Goal: Register for event/course

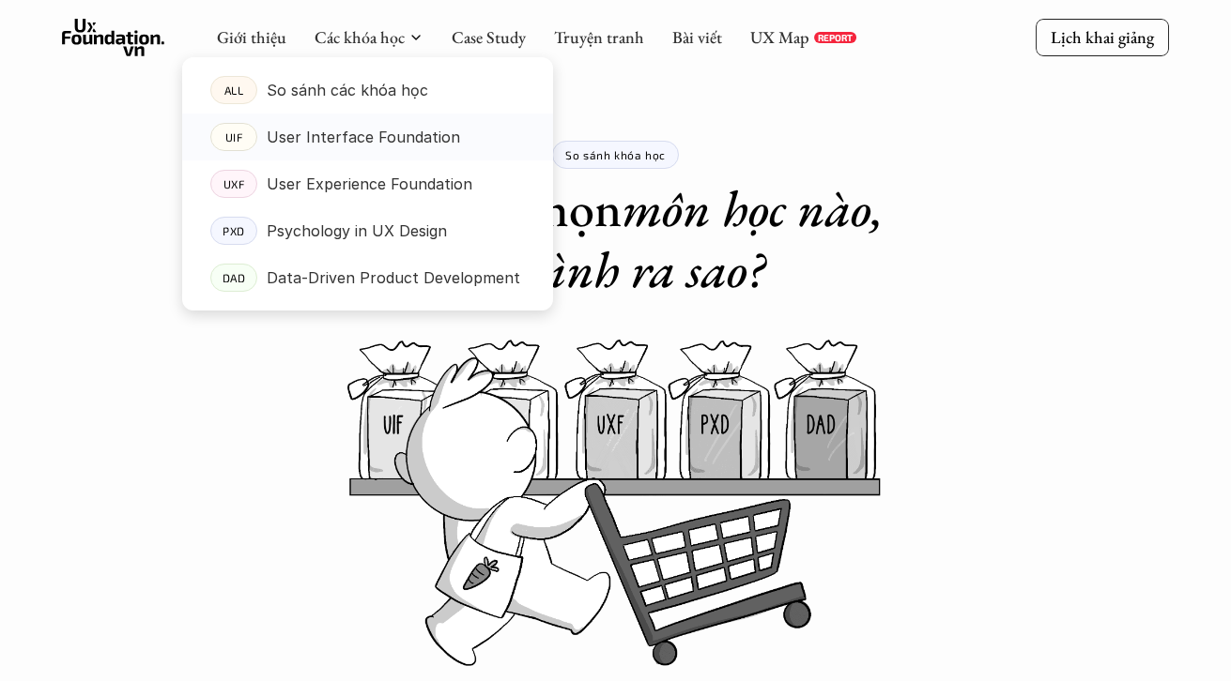
click at [346, 134] on p "User Interface Foundation" at bounding box center [363, 137] width 193 height 28
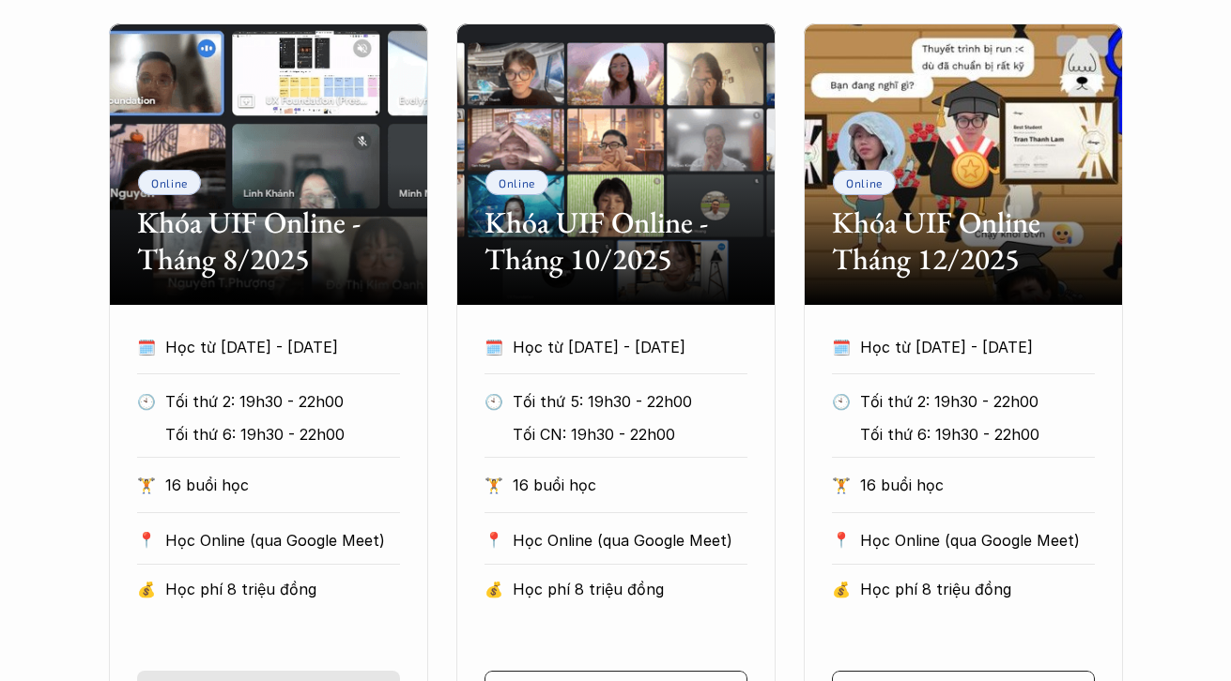
scroll to position [1084, 0]
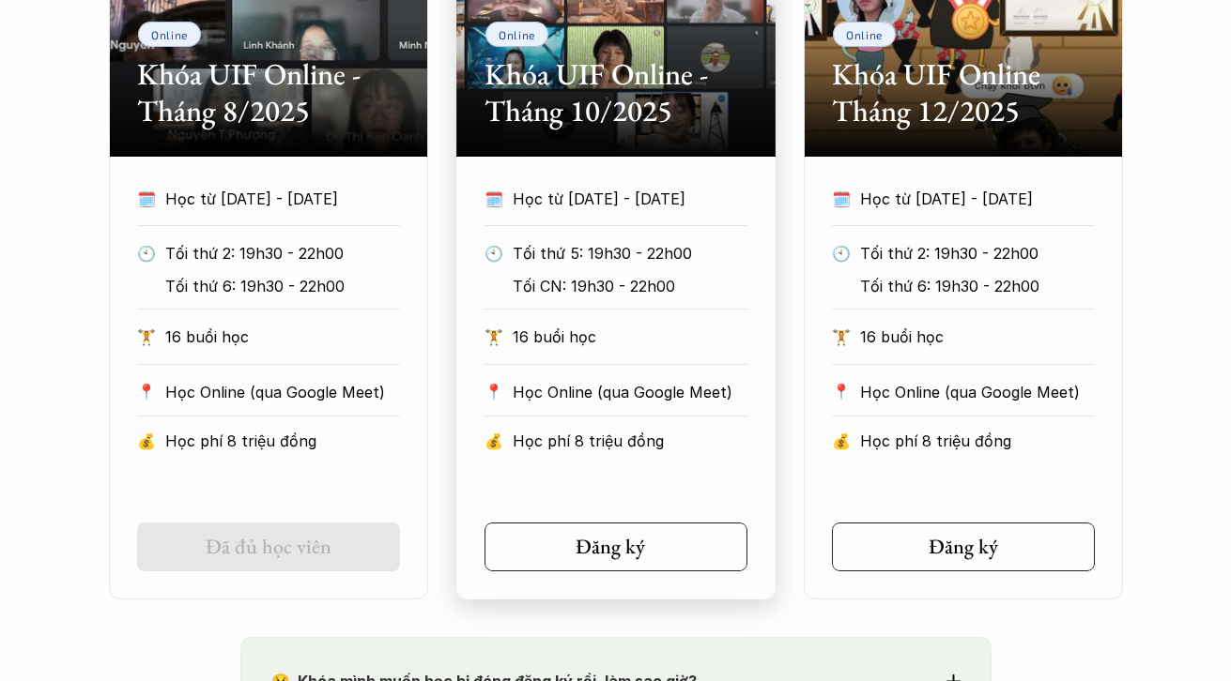
click at [648, 536] on div "Đăng ký" at bounding box center [620, 547] width 93 height 24
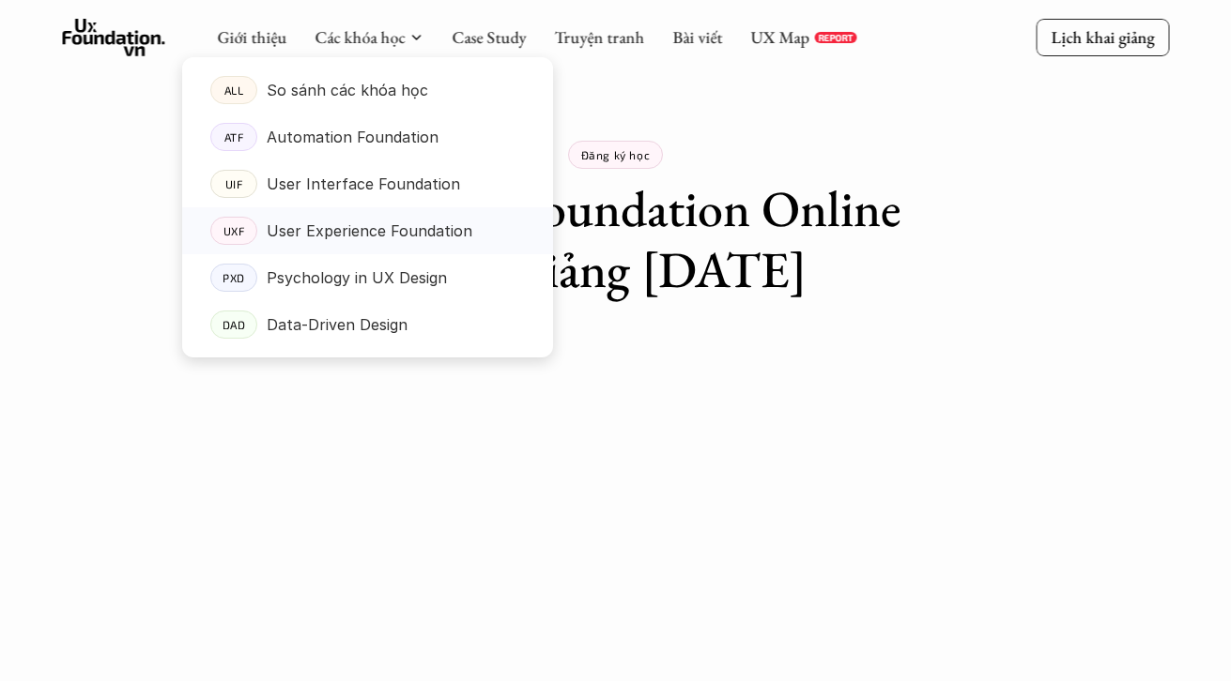
click at [317, 214] on link "UXF User Experience Foundation" at bounding box center [367, 230] width 371 height 47
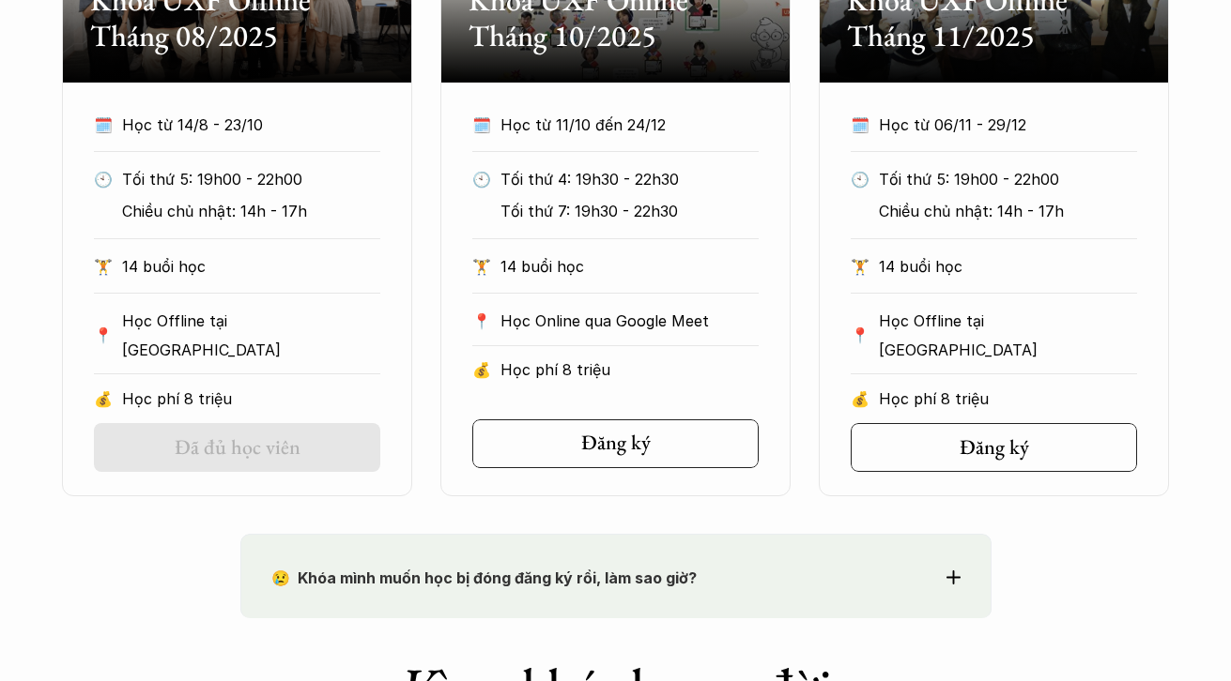
scroll to position [1002, 0]
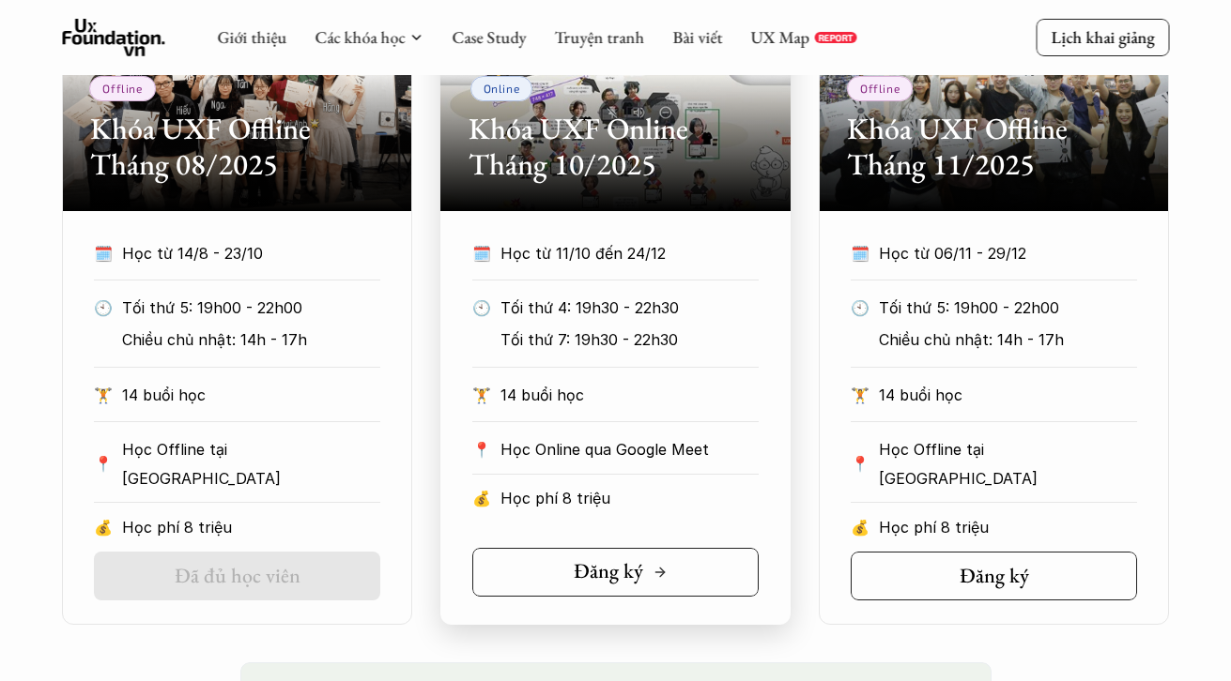
click at [629, 565] on h5 "Đăng ký" at bounding box center [608, 571] width 69 height 24
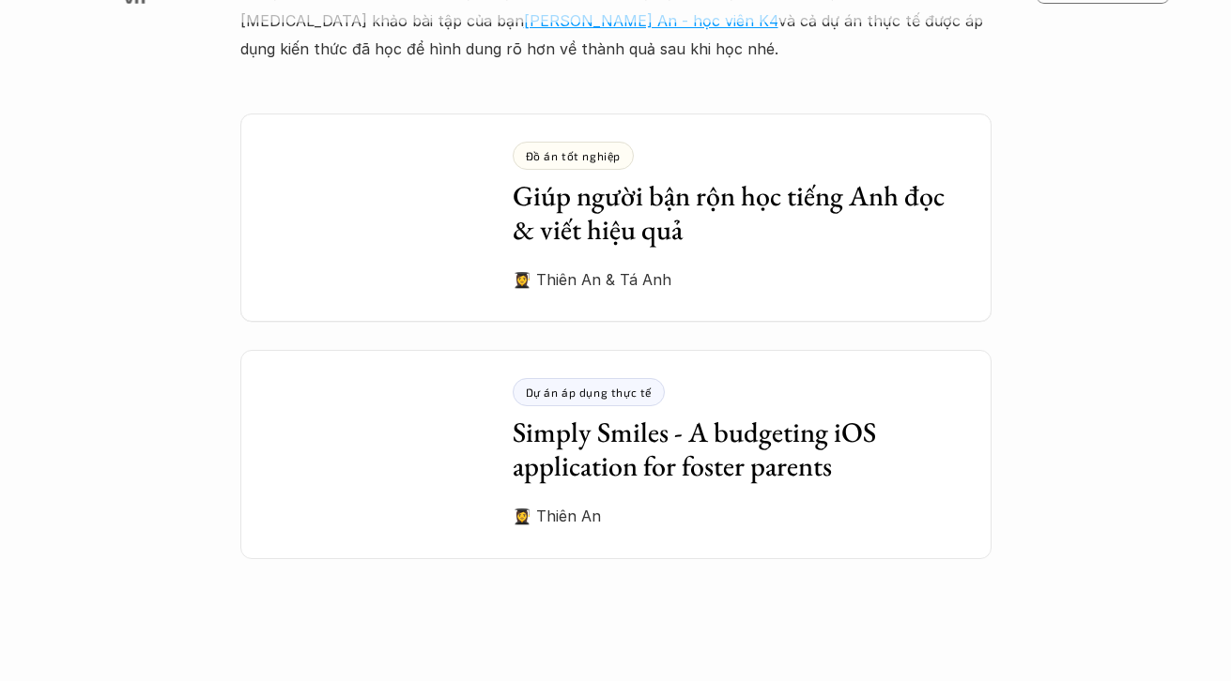
scroll to position [5073, 0]
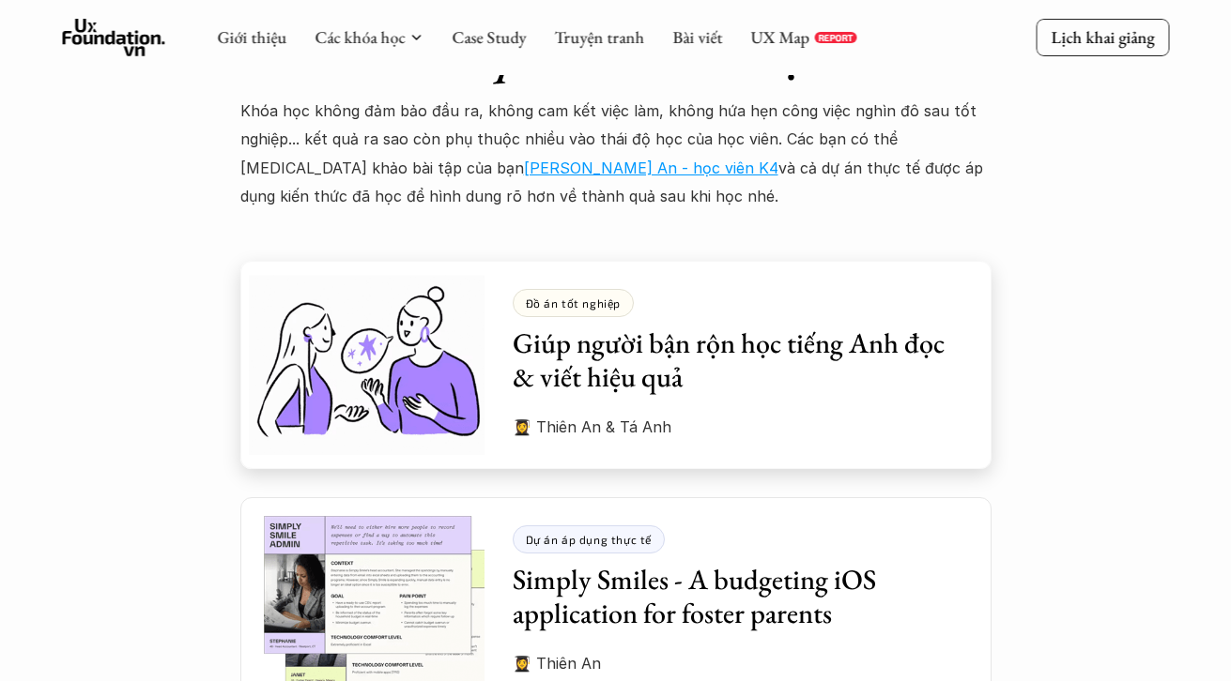
click at [580, 289] on div "Đồ án tốt nghiệp Giúp người bận rộn học tiếng Anh đọc & viết hiệu quả" at bounding box center [738, 341] width 451 height 105
click at [577, 533] on p "Dự án áp dụng thực tế" at bounding box center [589, 539] width 127 height 13
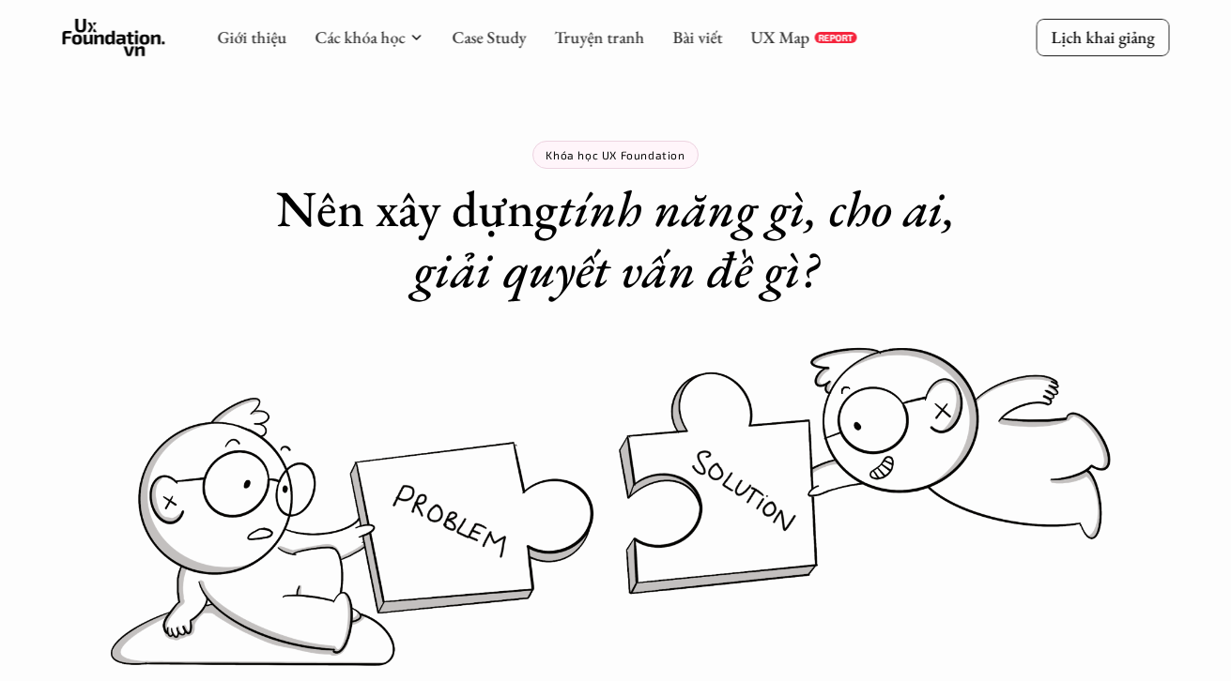
scroll to position [0, 0]
click at [1140, 26] on link "Lịch khai giảng" at bounding box center [1101, 37] width 133 height 37
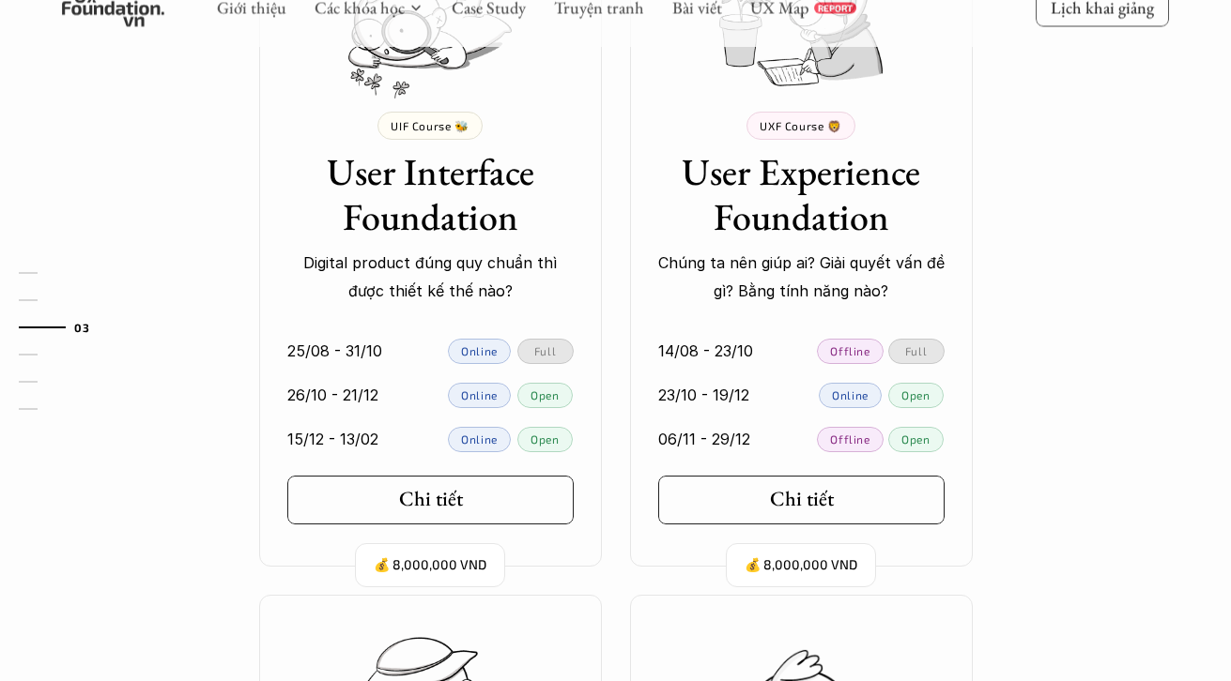
scroll to position [1802, 0]
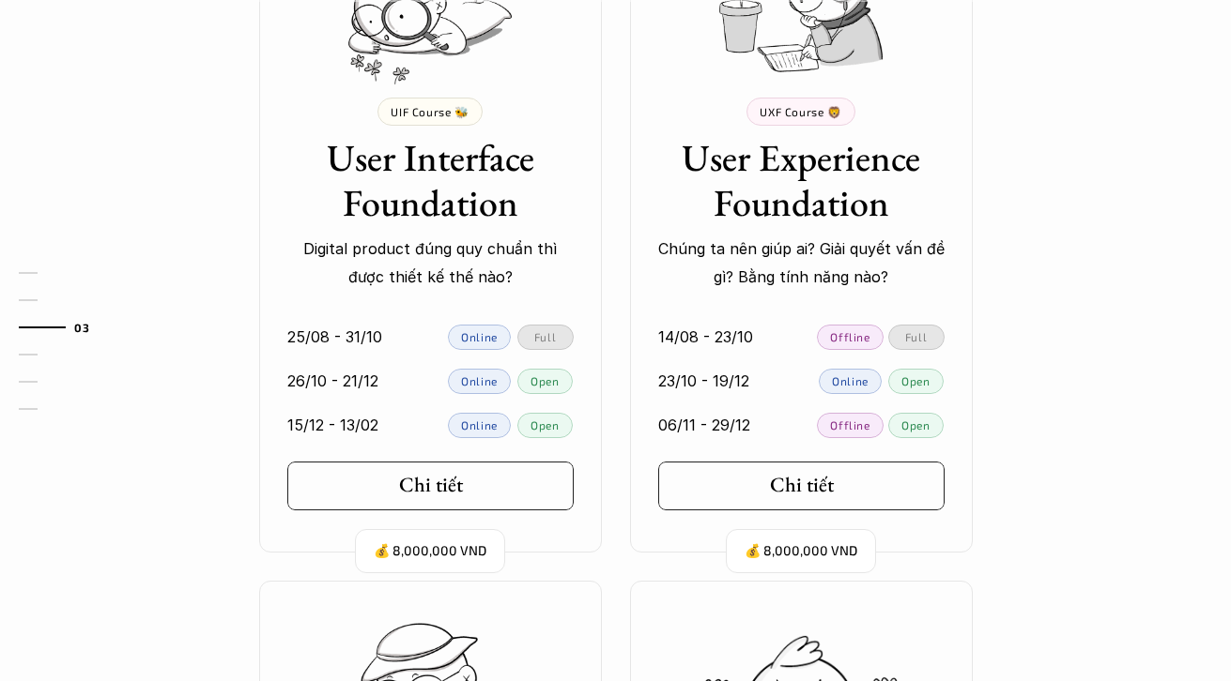
click at [845, 426] on p "Offline" at bounding box center [849, 425] width 39 height 13
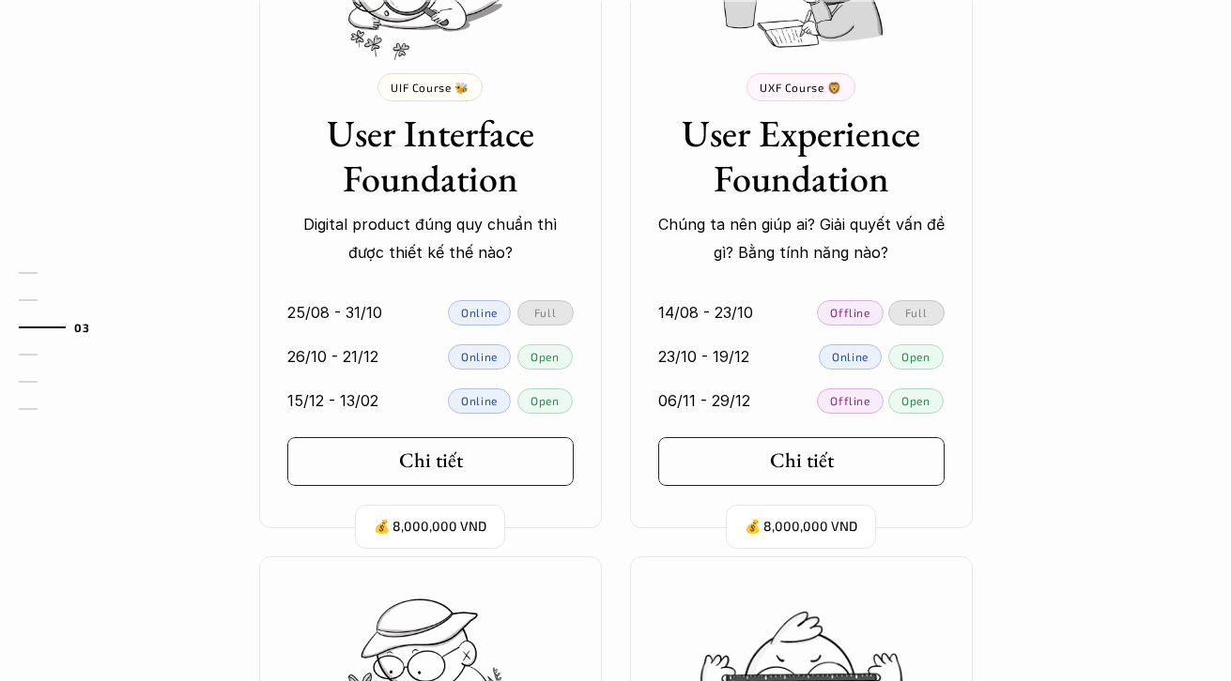
click at [904, 403] on div "Open" at bounding box center [915, 401] width 54 height 25
click at [788, 469] on link "Chi tiết" at bounding box center [801, 461] width 286 height 49
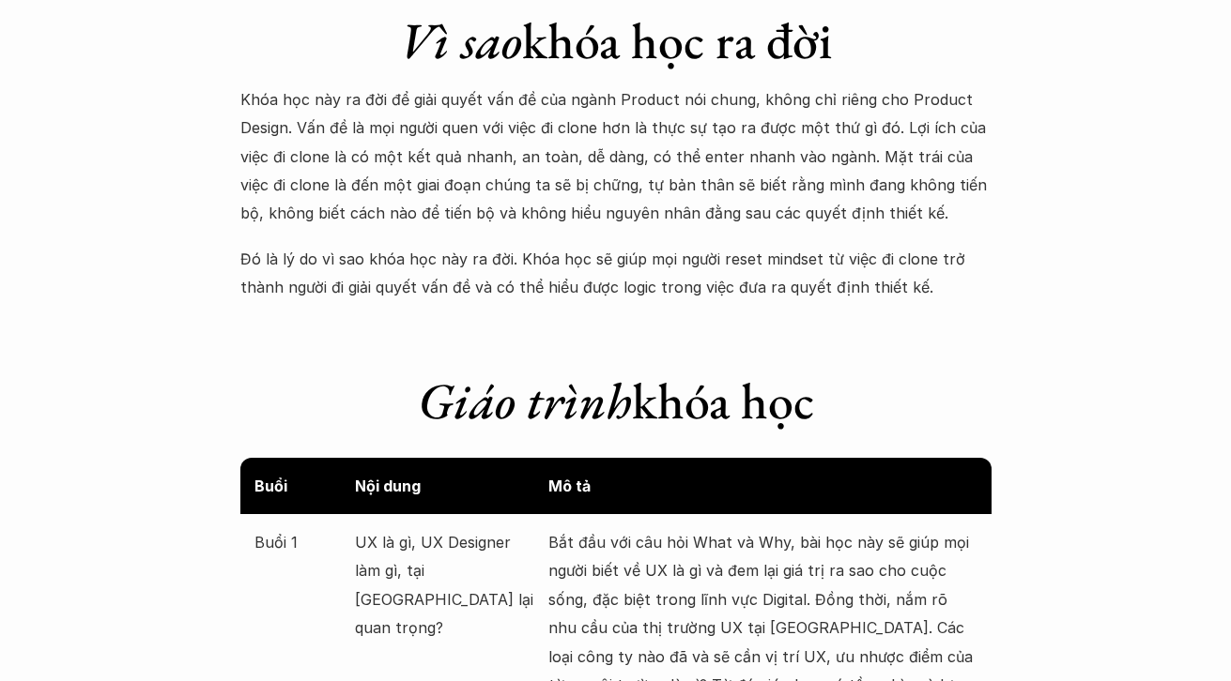
scroll to position [1862, 0]
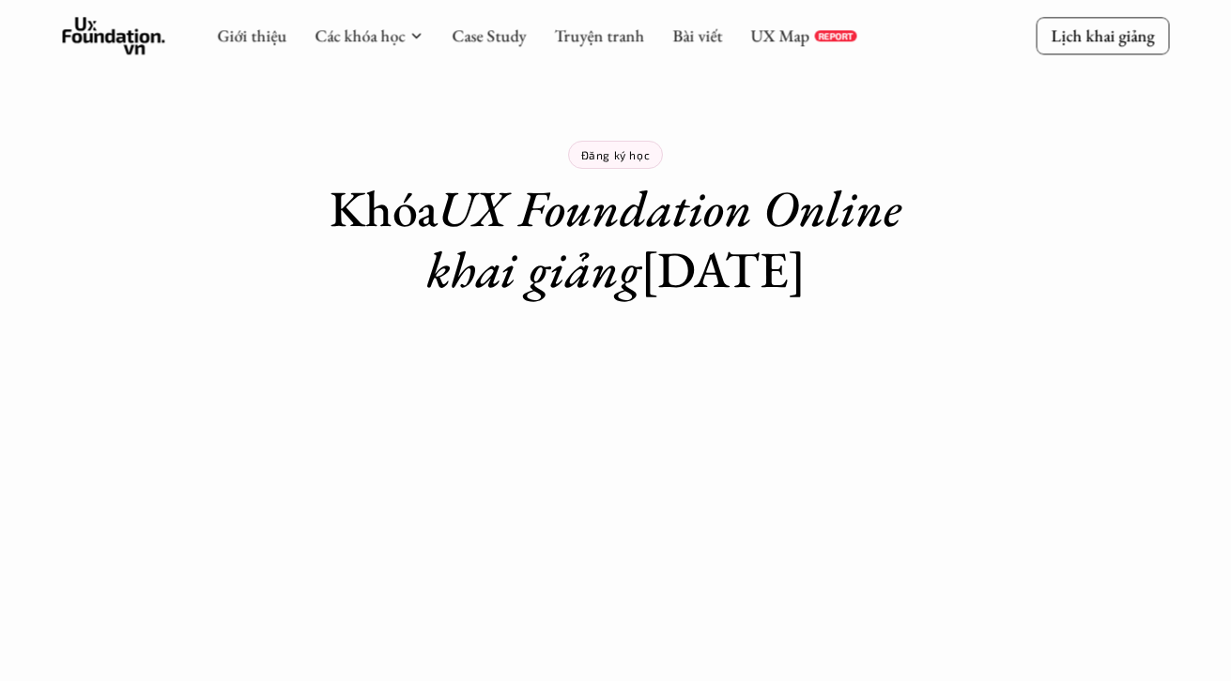
scroll to position [260, 0]
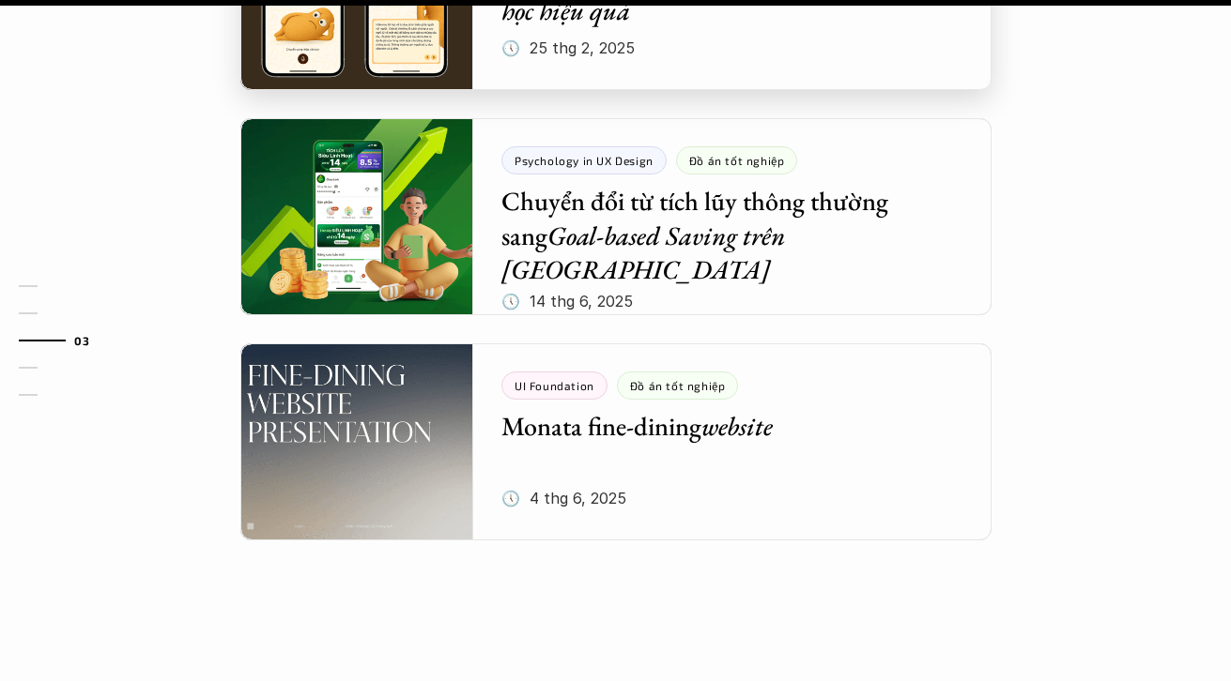
scroll to position [1876, 0]
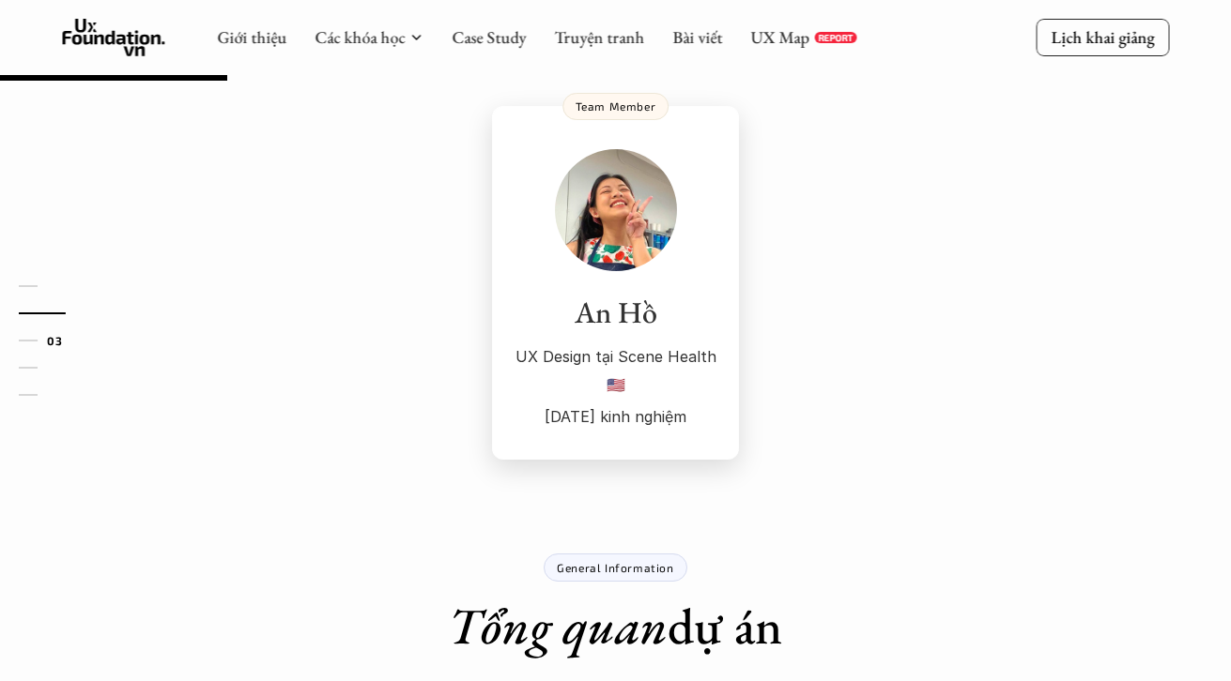
scroll to position [235, 0]
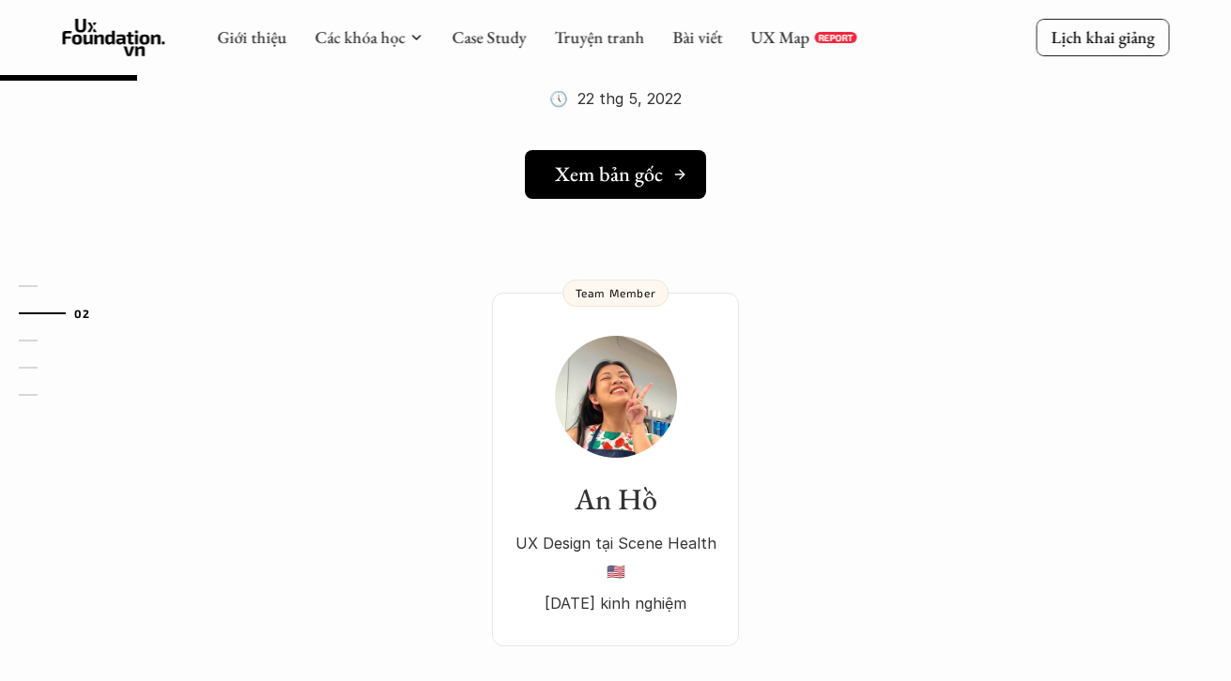
click at [647, 152] on link "Xem bản gốc" at bounding box center [615, 174] width 181 height 49
